Goal: Task Accomplishment & Management: Use online tool/utility

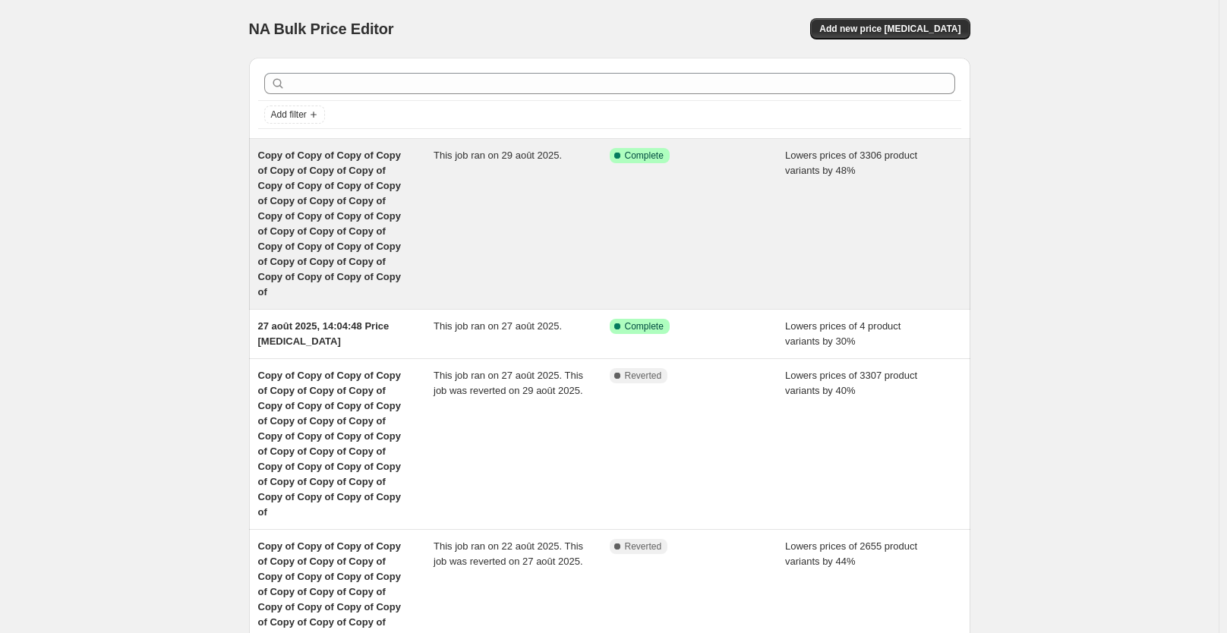
click at [511, 259] on div "This job ran on 29 août 2025." at bounding box center [521, 224] width 176 height 152
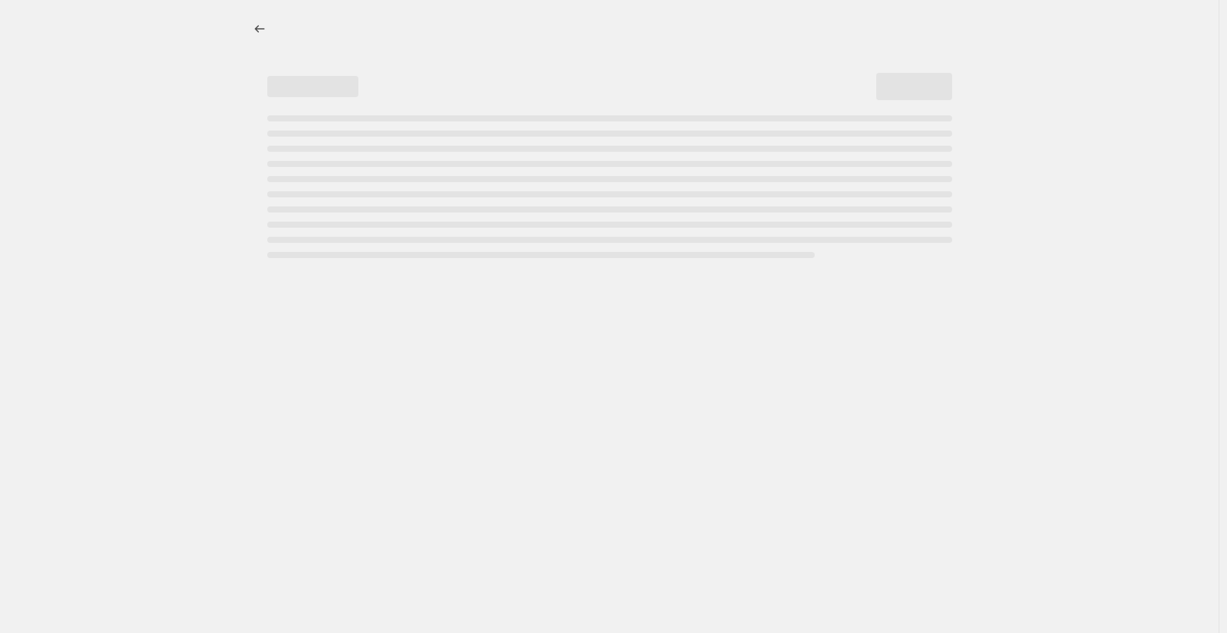
select select "percentage"
select select "not_equal"
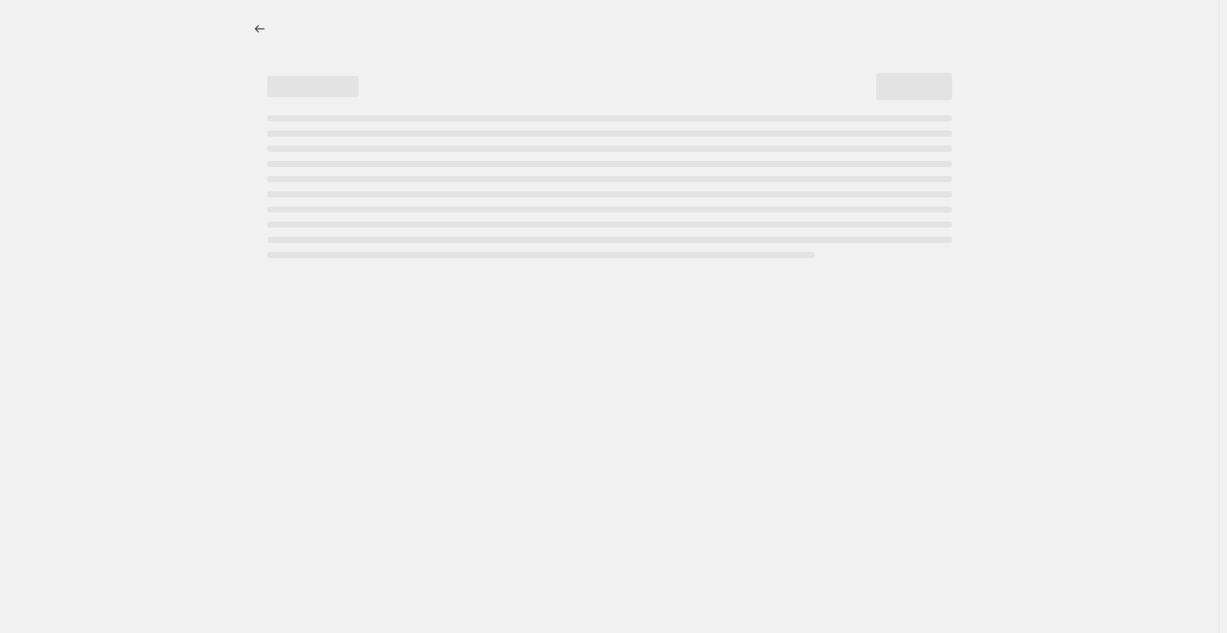
select select "not_equal"
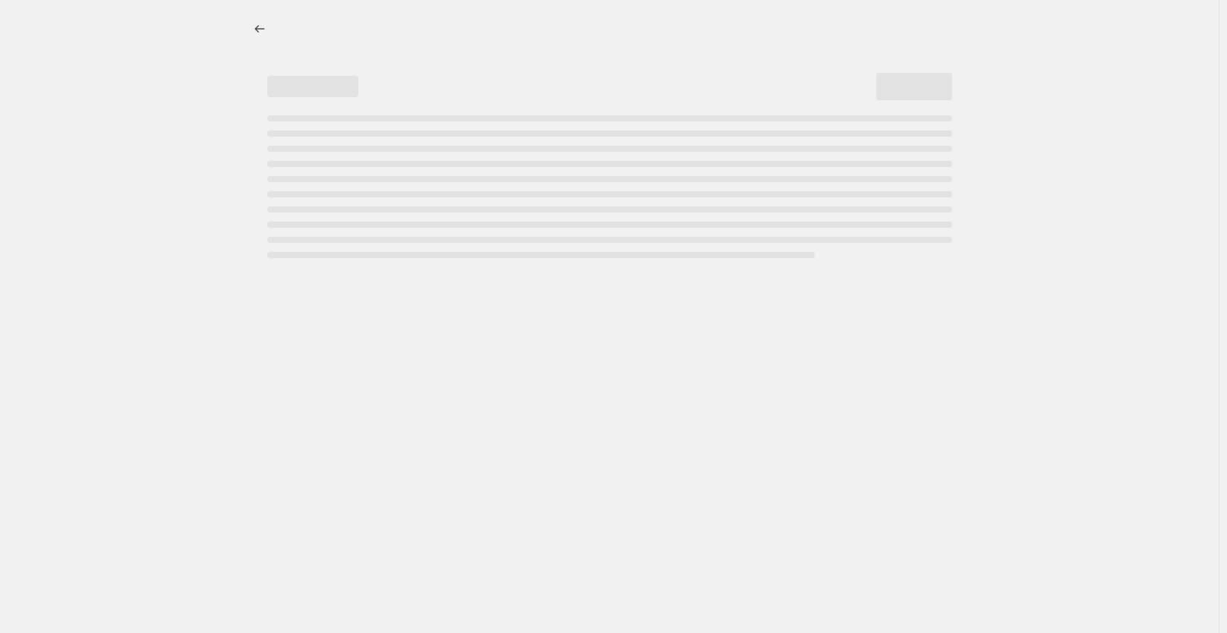
select select "not_equal"
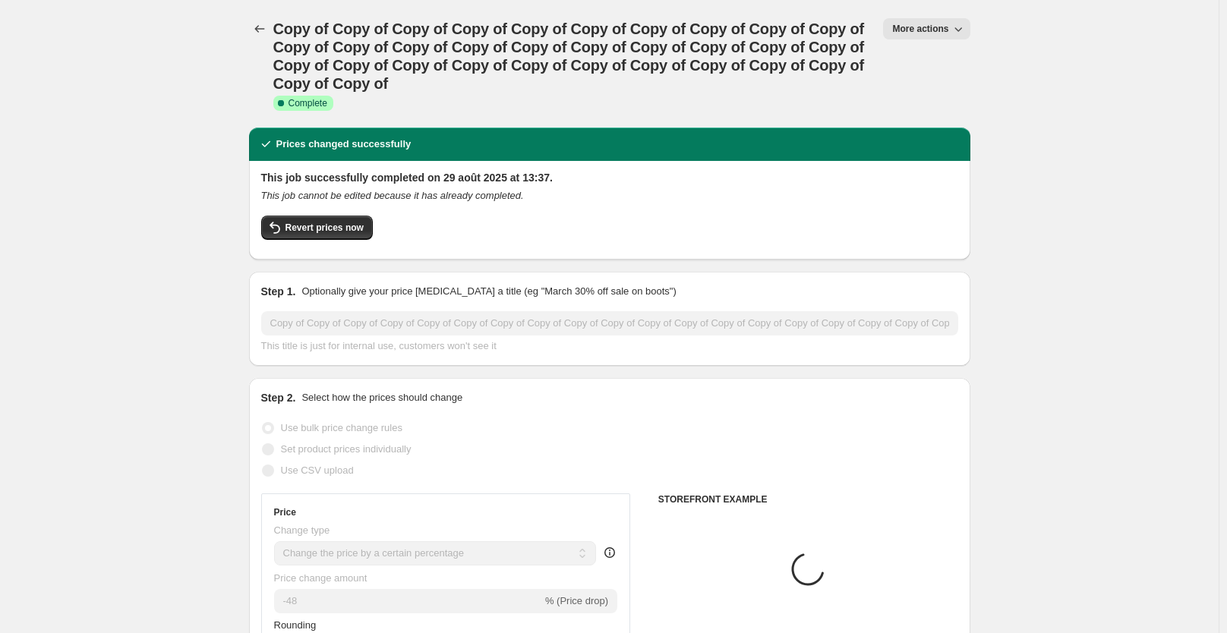
select select "collection"
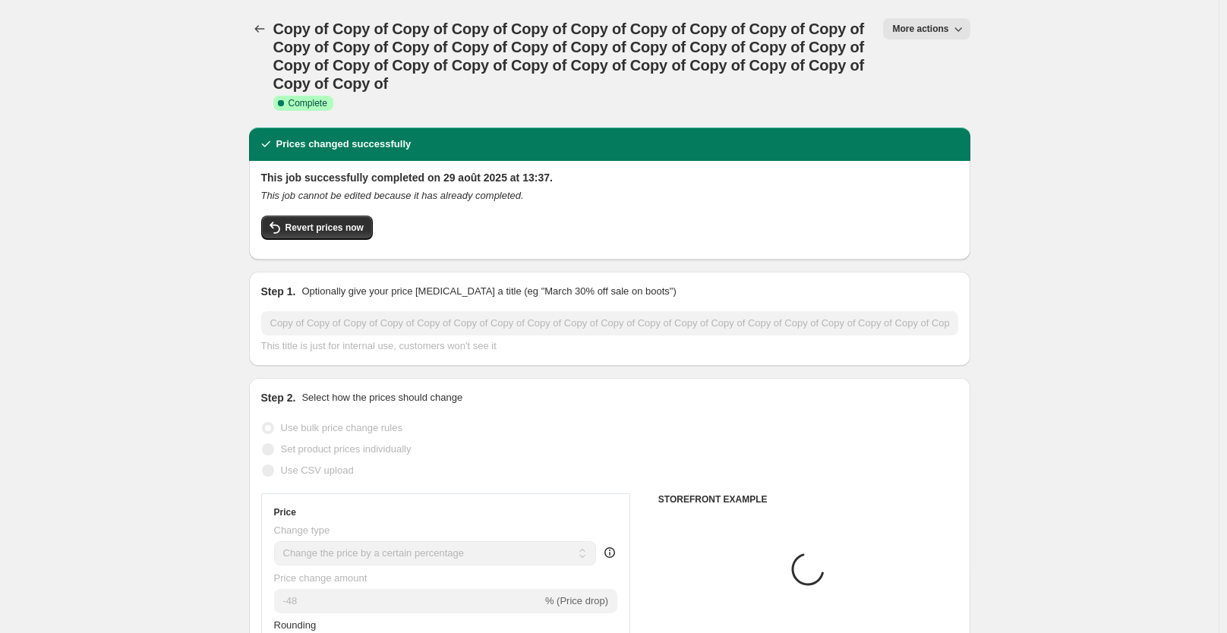
select select "collection"
select select "tag"
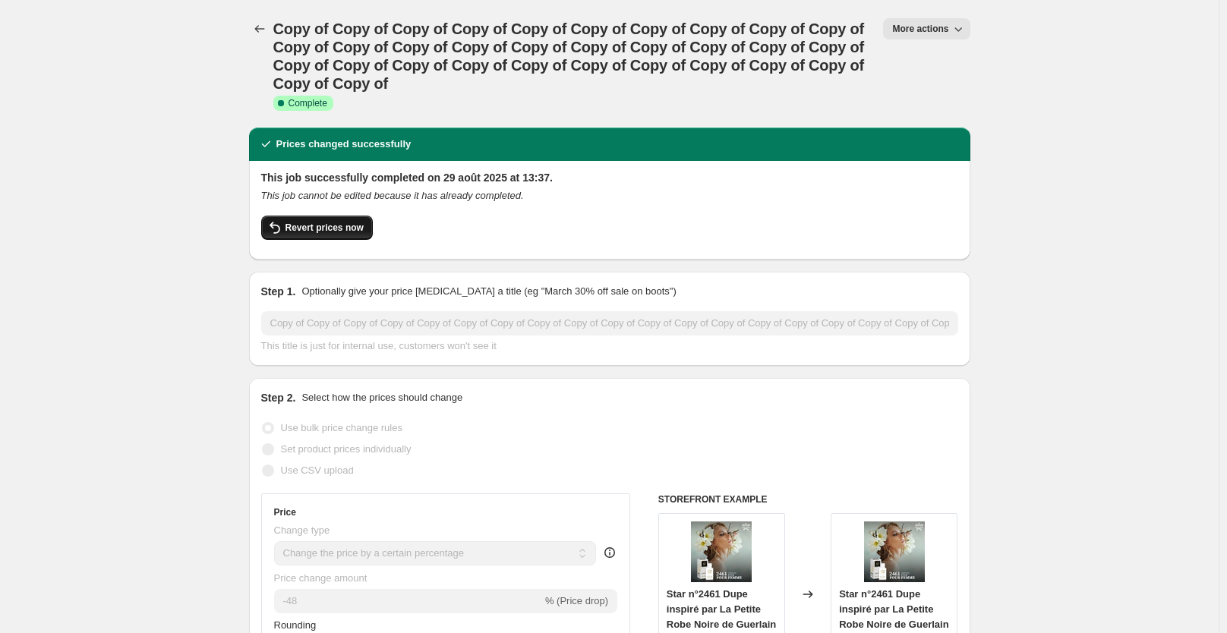
click at [330, 235] on button "Revert prices now" at bounding box center [317, 228] width 112 height 24
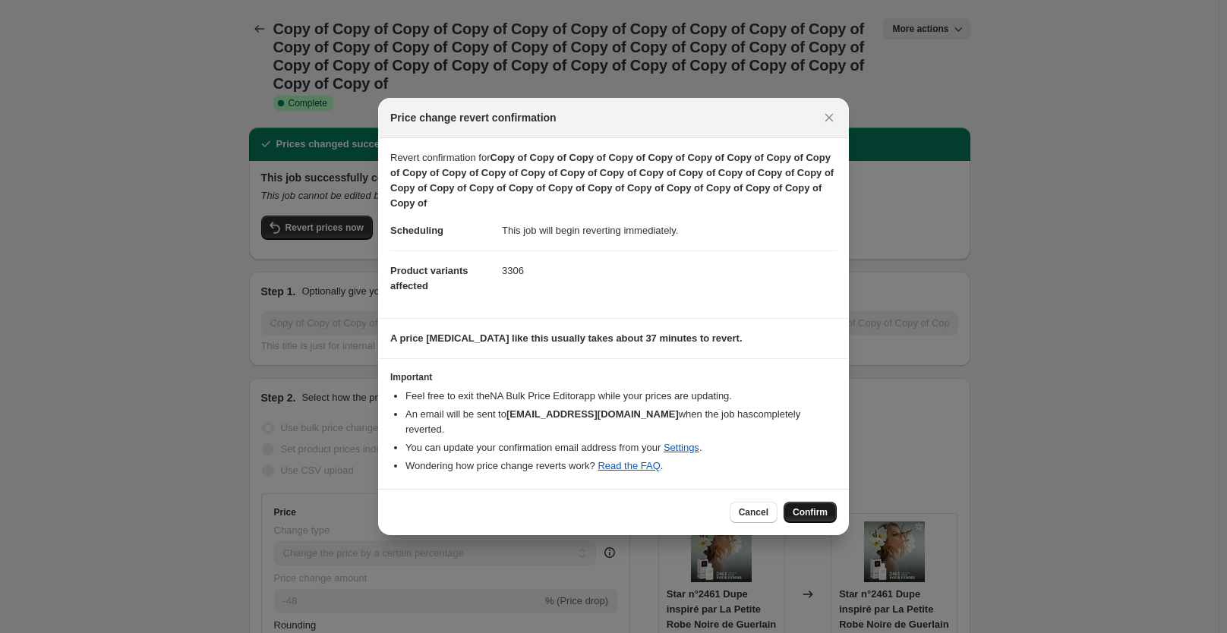
click at [807, 512] on button "Confirm" at bounding box center [809, 512] width 53 height 21
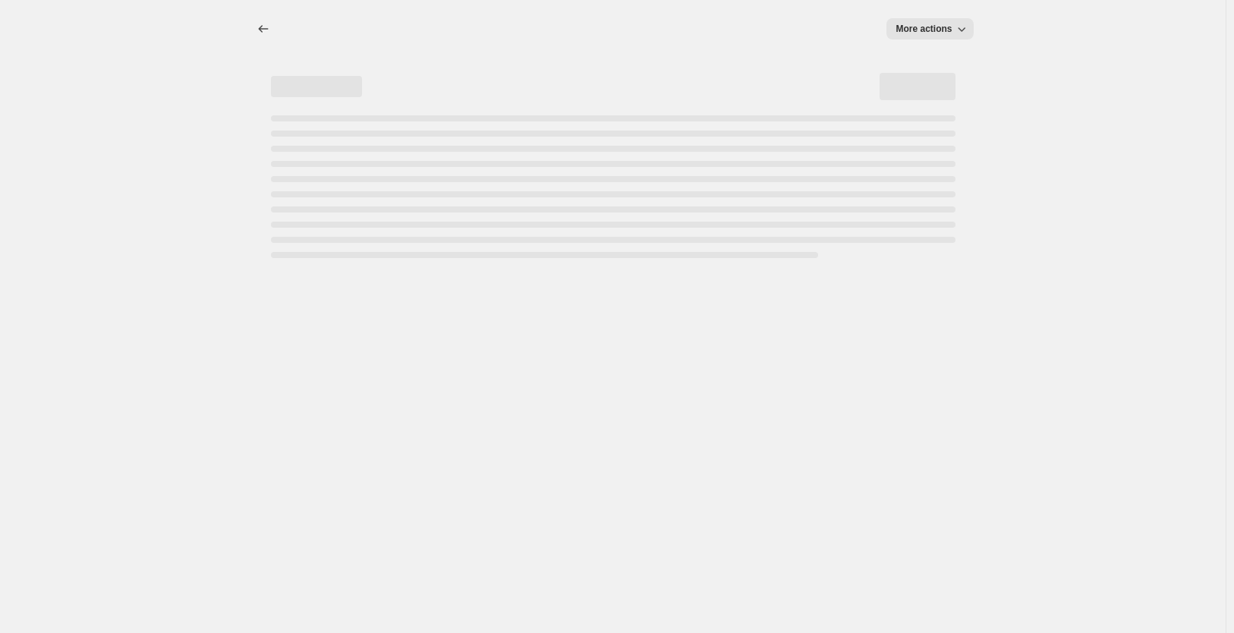
select select "percentage"
select select "collection"
select select "not_equal"
select select "collection"
select select "not_equal"
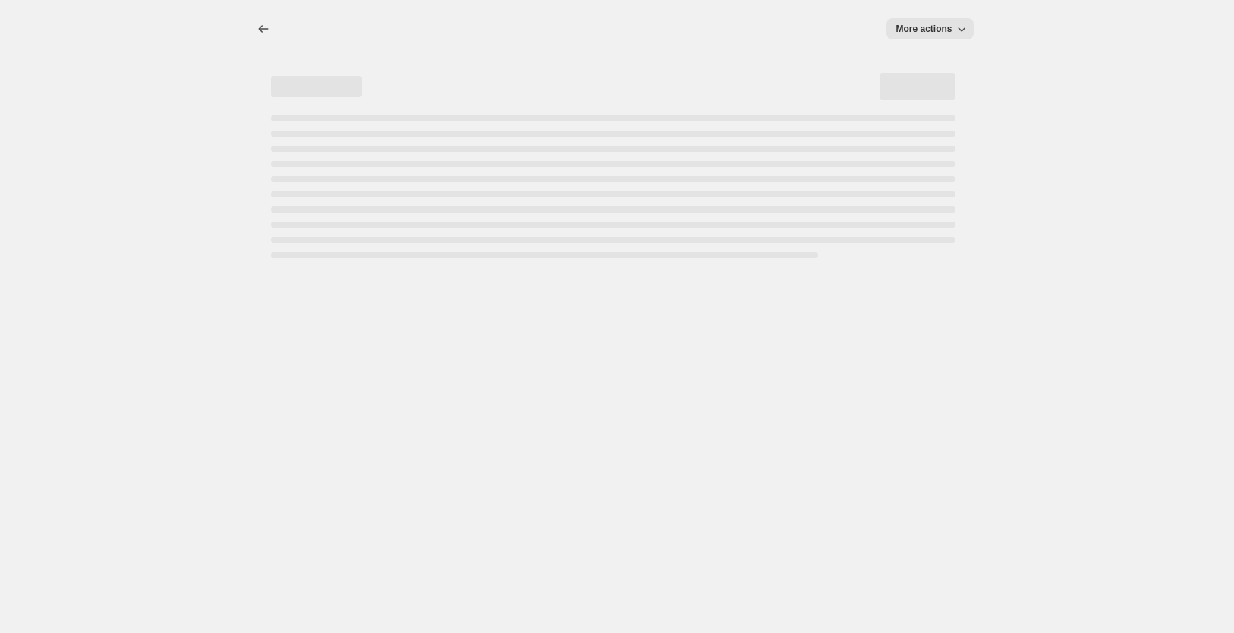
select select "collection"
select select "not_equal"
select select "collection"
select select "not_equal"
select select "collection"
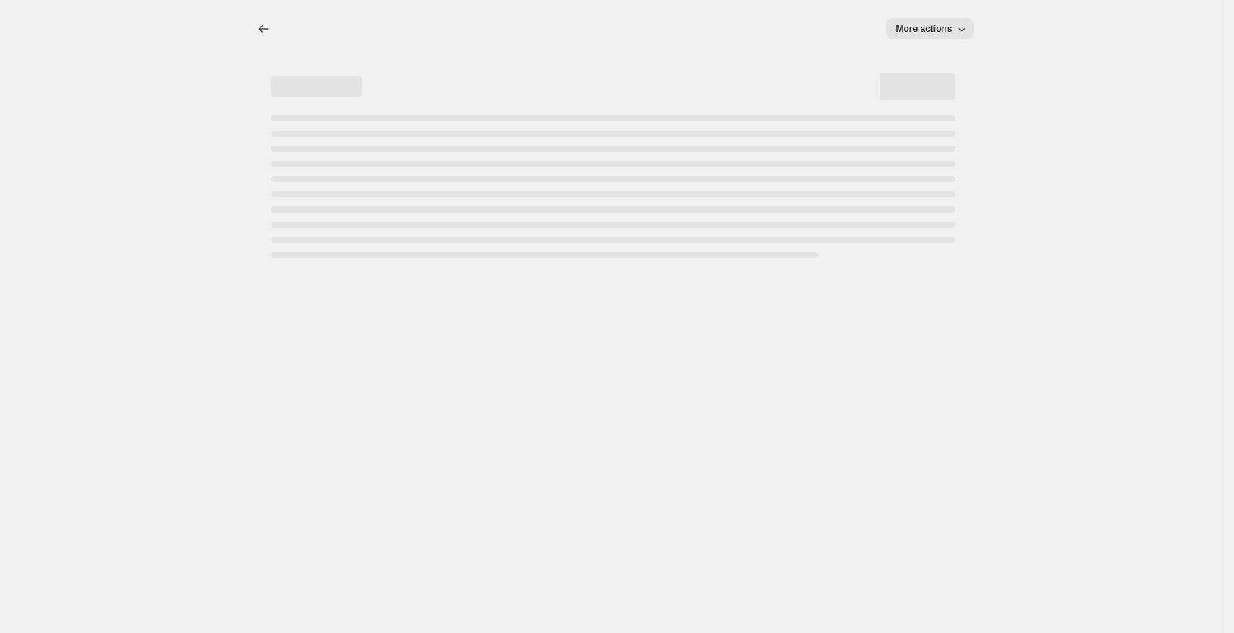
select select "not_equal"
select select "collection"
select select "not_equal"
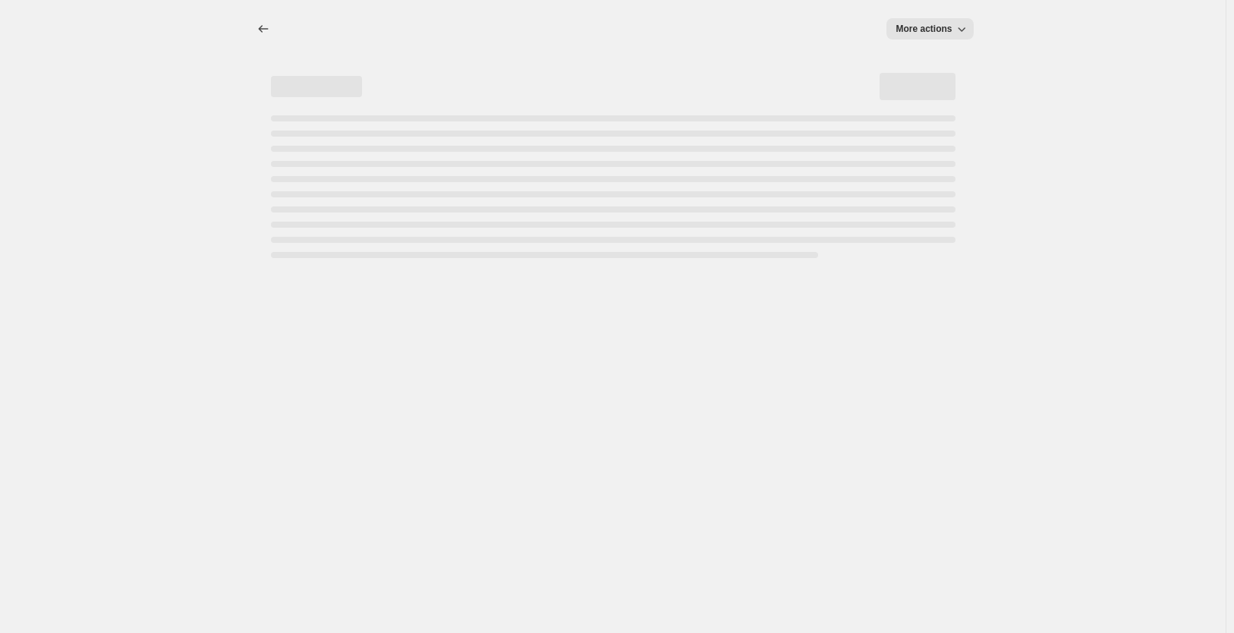
select select "not_equal"
select select "collection"
select select "not_equal"
select select "tag"
select select "not_equal"
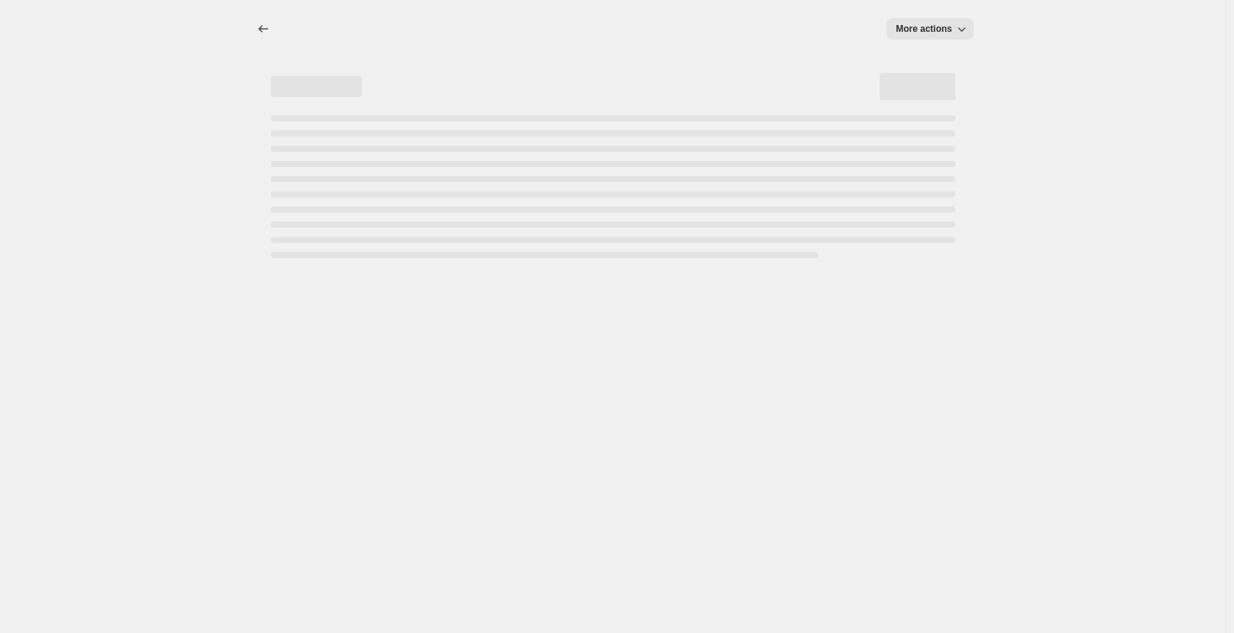
select select "not_equal"
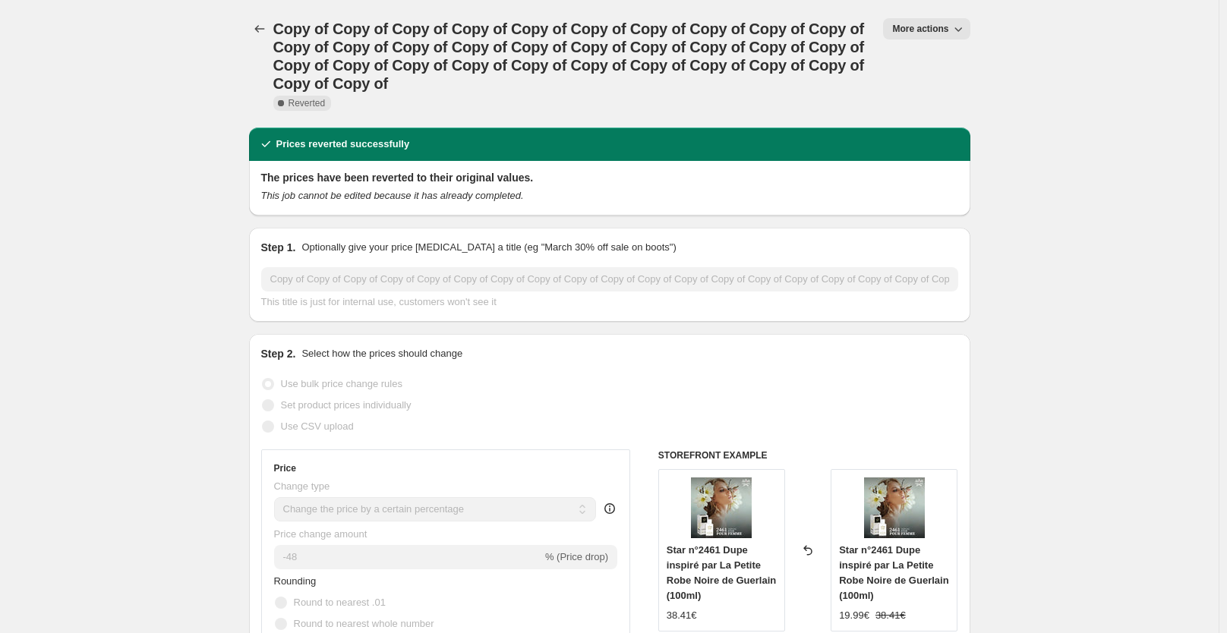
click at [962, 29] on icon "button" at bounding box center [957, 28] width 15 height 15
click at [945, 52] on button "Copy to new job" at bounding box center [940, 60] width 92 height 24
select select "percentage"
select select "collection"
select select "not_equal"
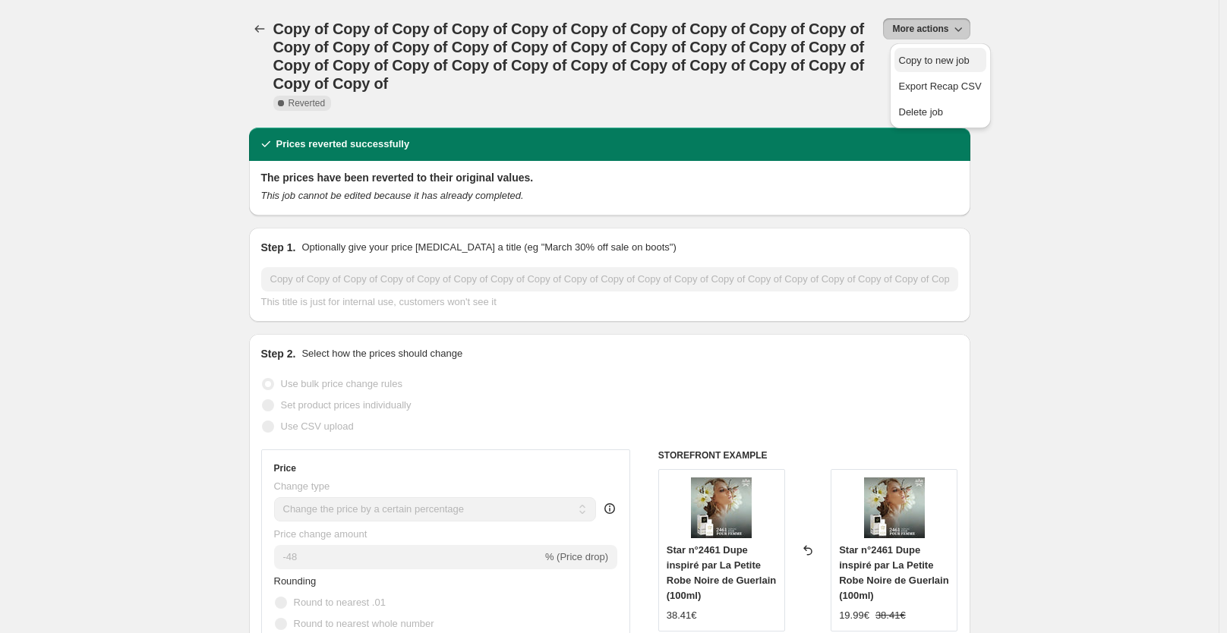
select select "collection"
select select "not_equal"
select select "collection"
select select "not_equal"
select select "collection"
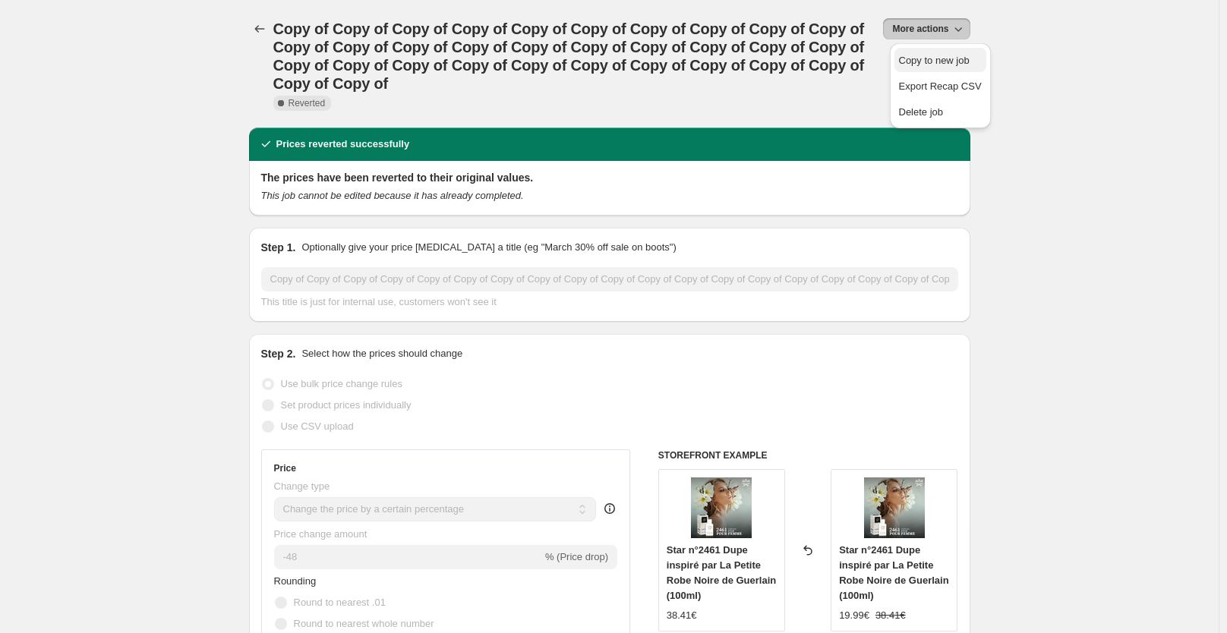
select select "not_equal"
select select "collection"
select select "not_equal"
select select "collection"
select select "not_equal"
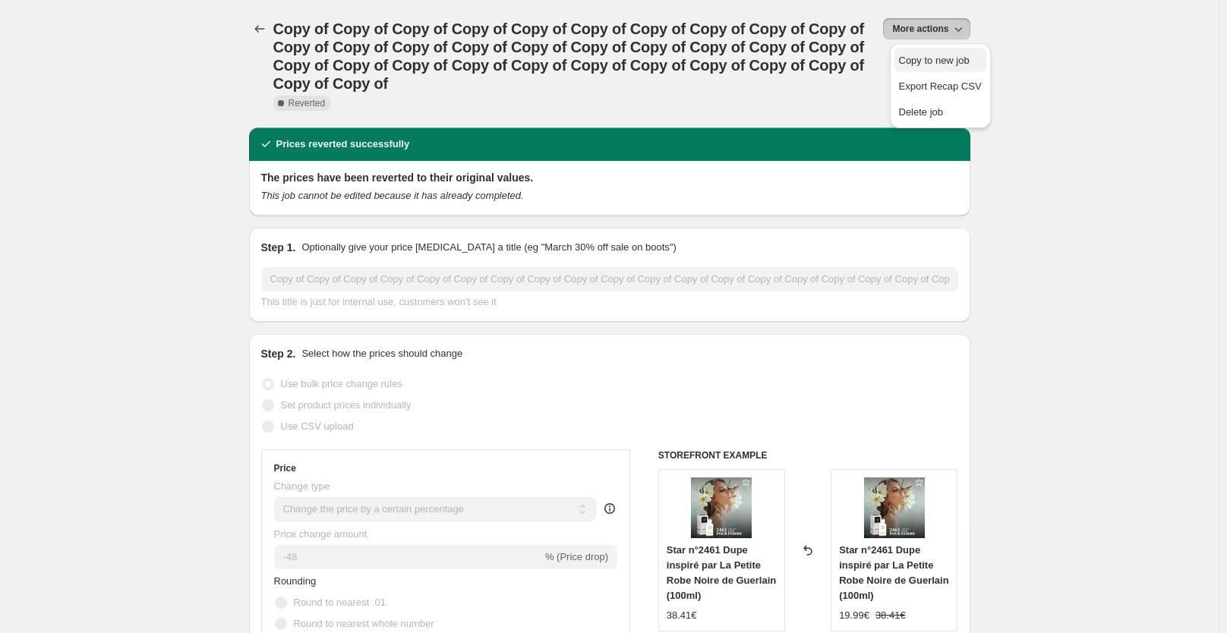
select select "not_equal"
select select "collection"
select select "not_equal"
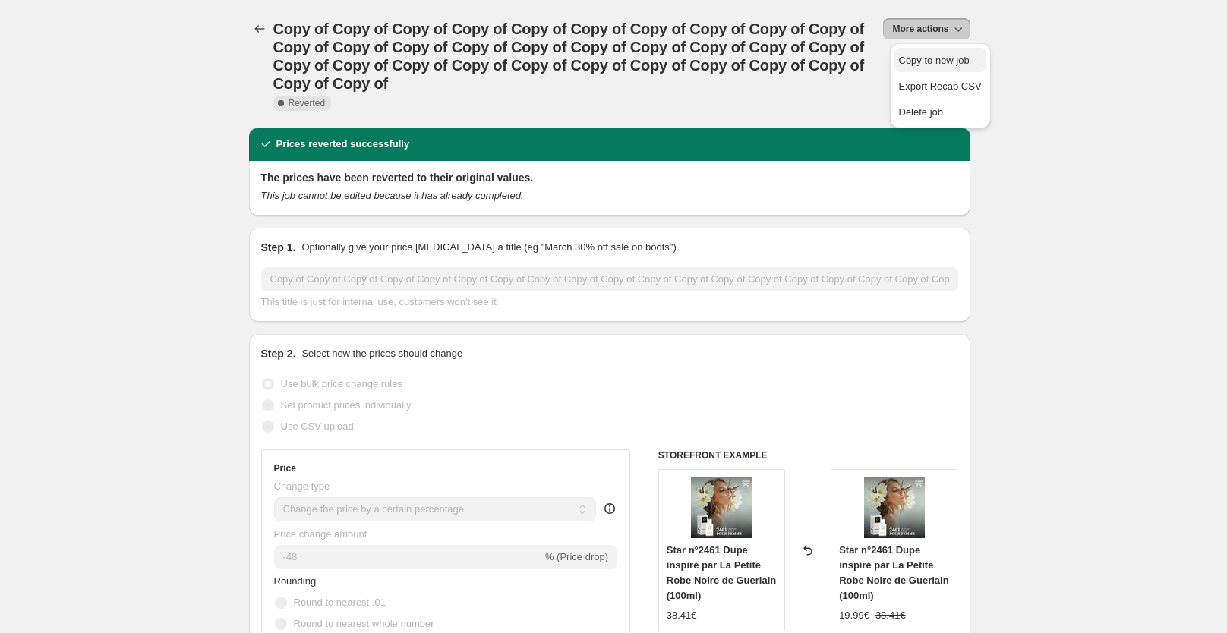
select select "tag"
select select "not_equal"
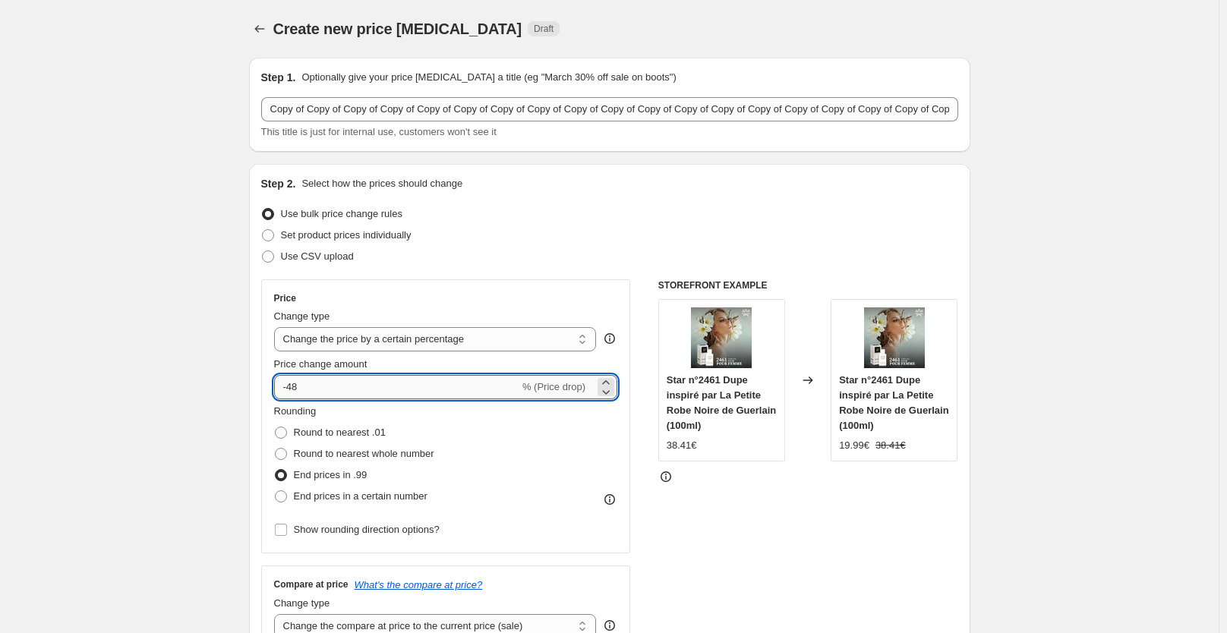
click at [414, 392] on input "-48" at bounding box center [396, 387] width 245 height 24
type input "-40"
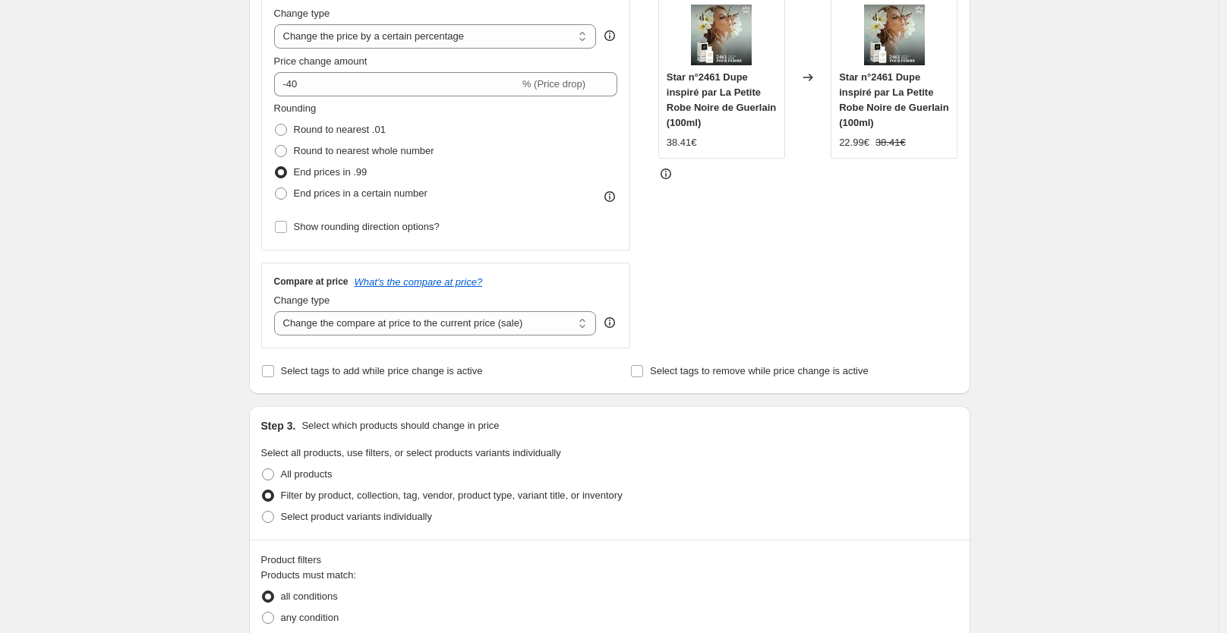
scroll to position [304, 0]
click at [331, 131] on span "Round to nearest .01" at bounding box center [340, 128] width 92 height 11
click at [276, 124] on input "Round to nearest .01" at bounding box center [275, 123] width 1 height 1
radio input "true"
click at [925, 264] on div "STOREFRONT EXAMPLE Star n°2461 Dupe inspiré par La Petite Robe Noire de Guerlai…" at bounding box center [808, 162] width 300 height 372
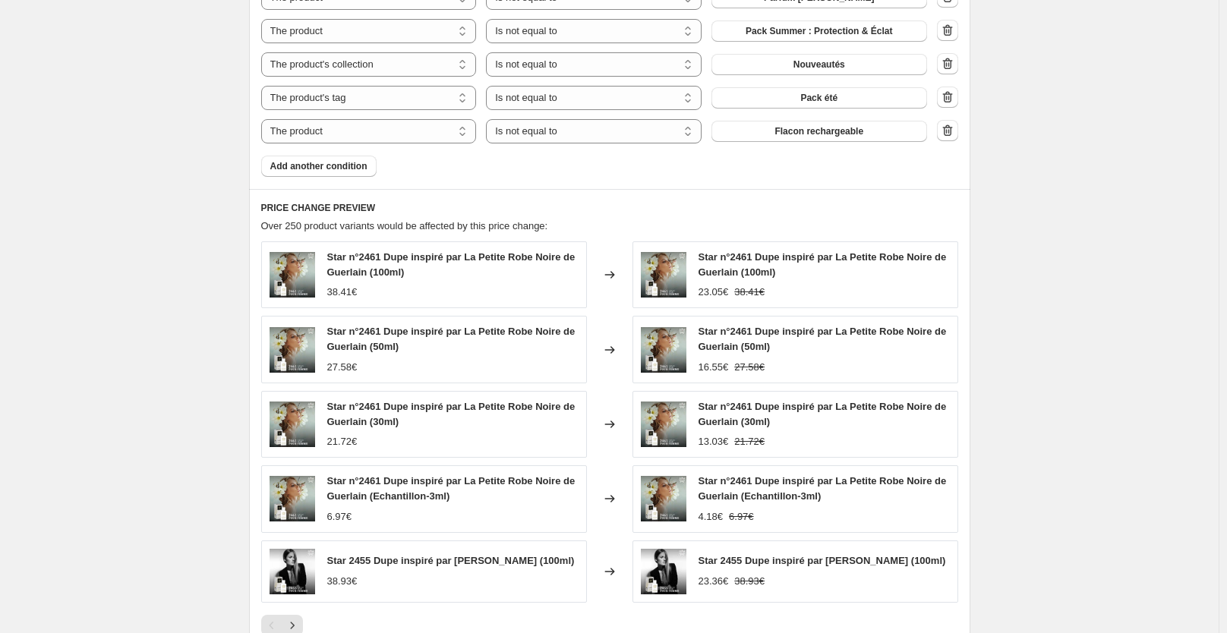
scroll to position [1366, 0]
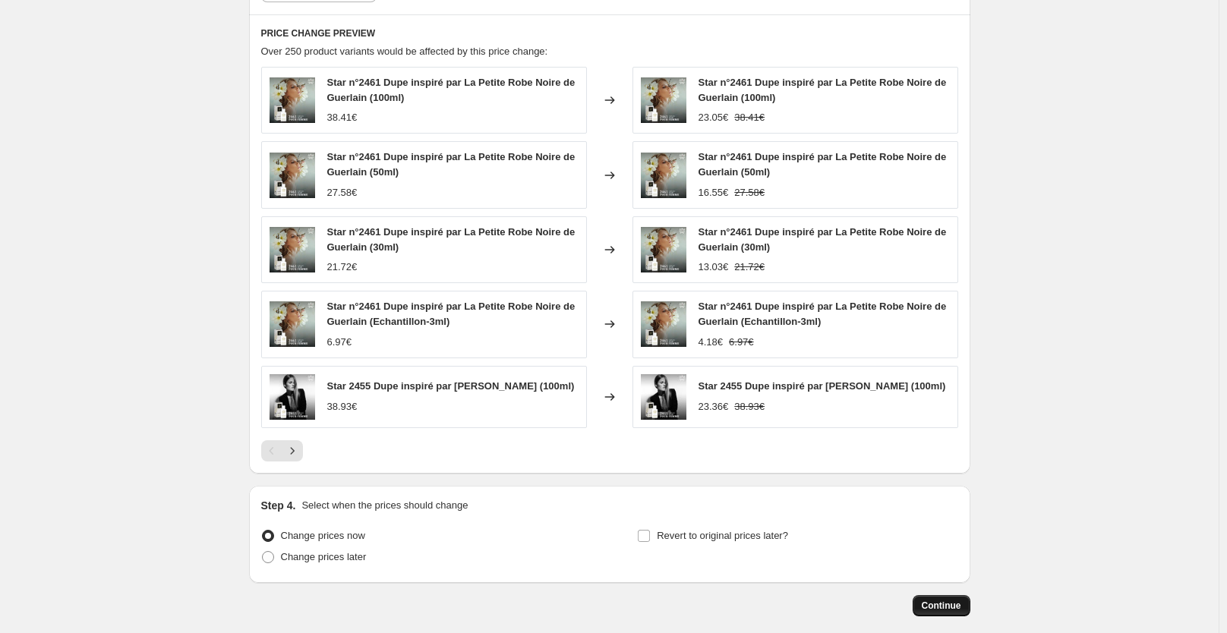
click at [942, 612] on span "Continue" at bounding box center [940, 606] width 39 height 12
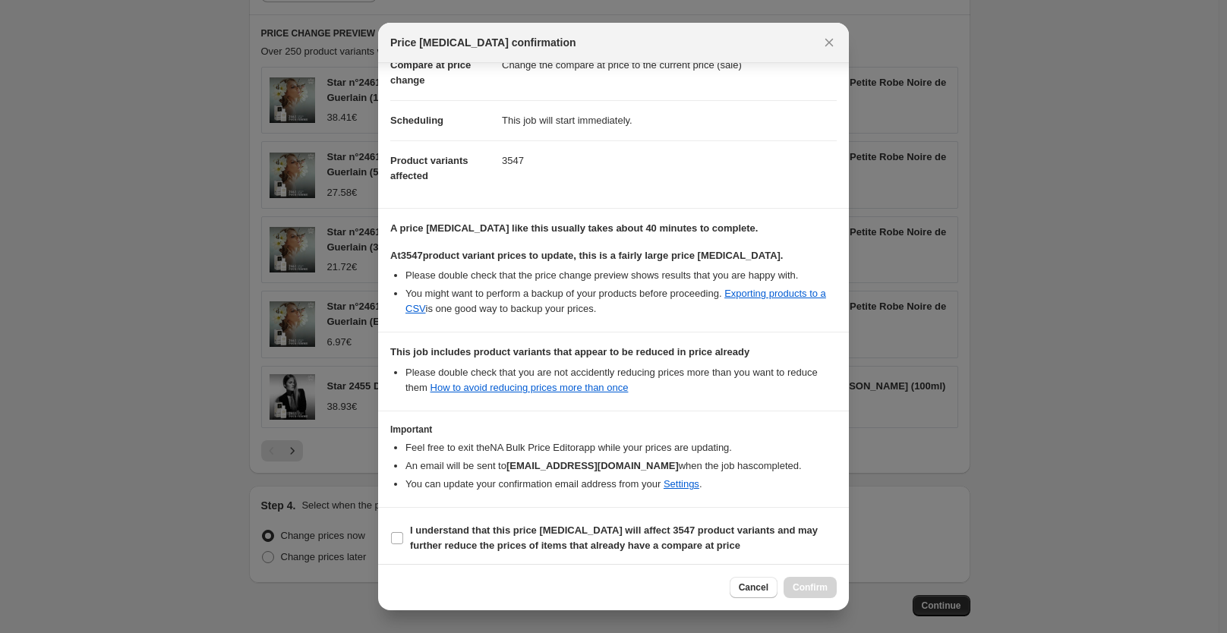
scroll to position [135, 0]
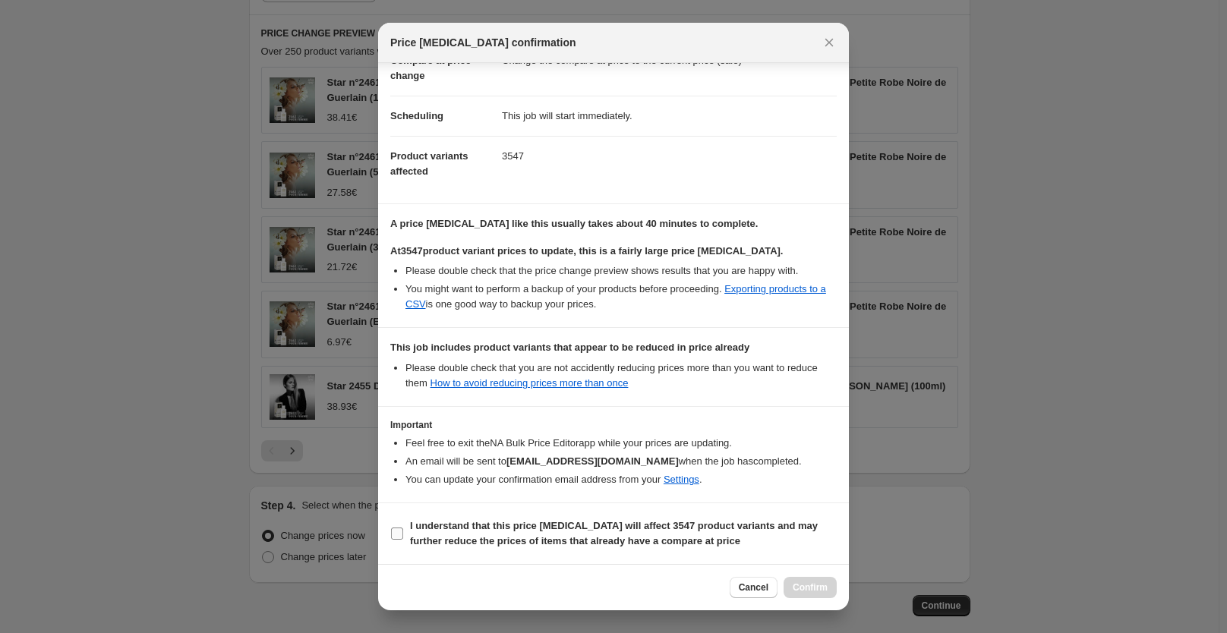
click at [666, 531] on b "I understand that this price change job will affect 3547 product variants and m…" at bounding box center [614, 533] width 408 height 27
click at [403, 531] on input "I understand that this price change job will affect 3547 product variants and m…" at bounding box center [397, 534] width 12 height 12
checkbox input "true"
click at [813, 587] on span "Confirm" at bounding box center [809, 587] width 35 height 12
type input "Copy of Copy of Copy of Copy of Copy of Copy of Copy of Copy of Copy of Copy of…"
